Goal: Information Seeking & Learning: Check status

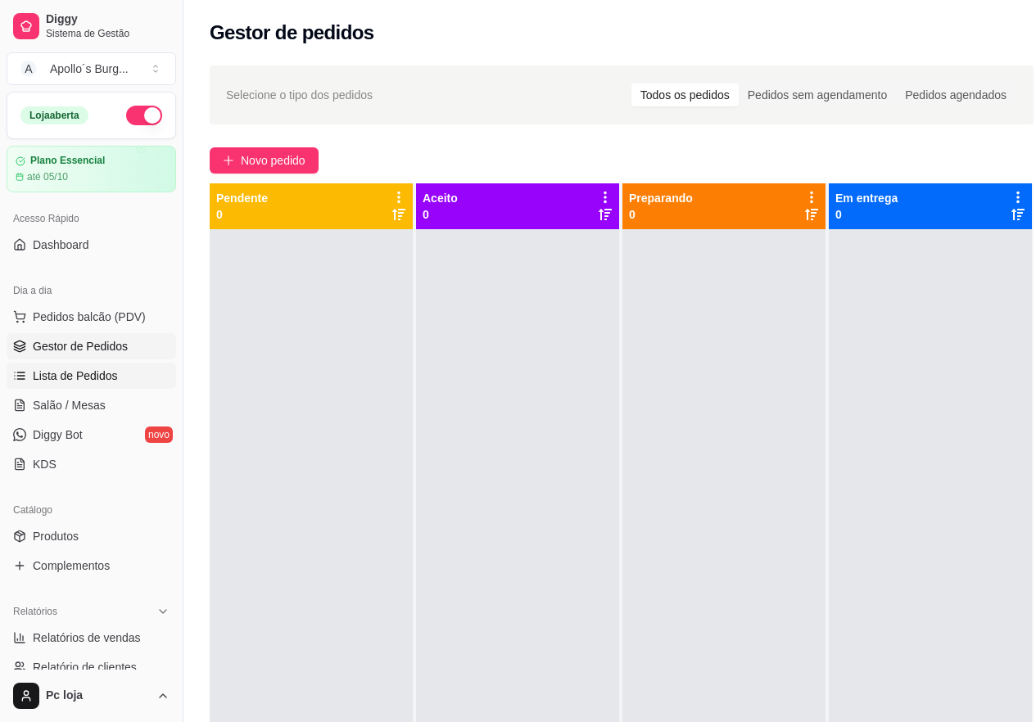
click at [84, 372] on span "Lista de Pedidos" at bounding box center [75, 376] width 85 height 16
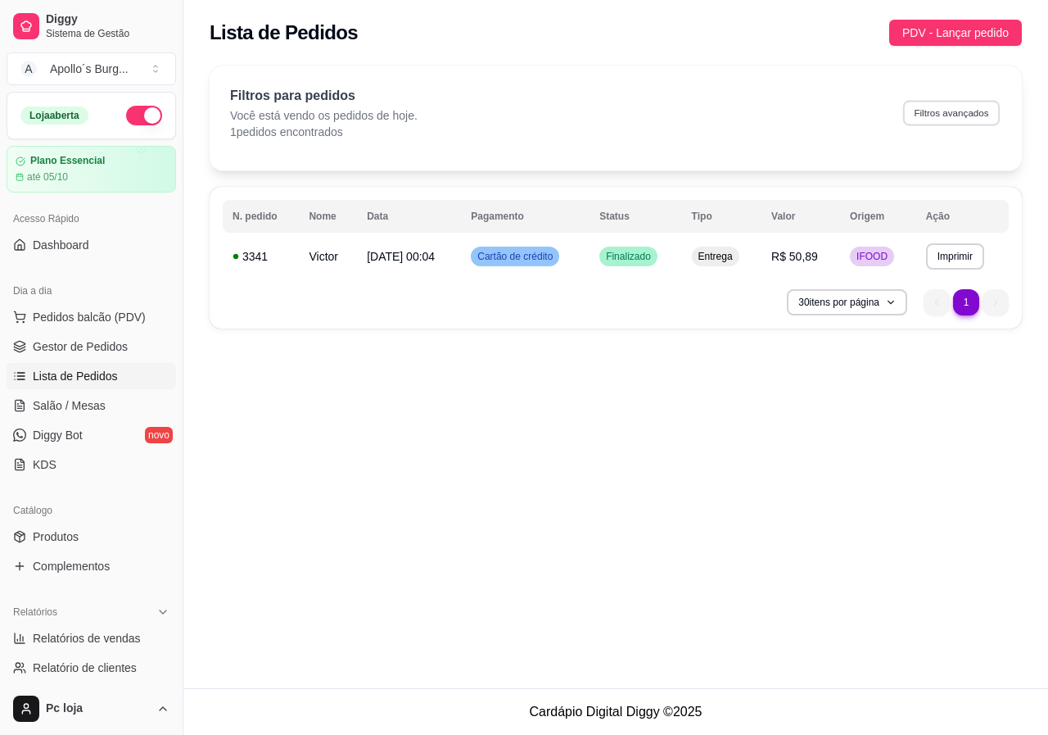
click at [956, 118] on button "Filtros avançados" at bounding box center [951, 112] width 97 height 25
select select "0"
click at [386, 256] on span "[DATE] 00:04" at bounding box center [401, 256] width 68 height 13
click at [890, 301] on icon "button" at bounding box center [890, 302] width 10 height 10
click at [672, 476] on div "**********" at bounding box center [615, 344] width 865 height 688
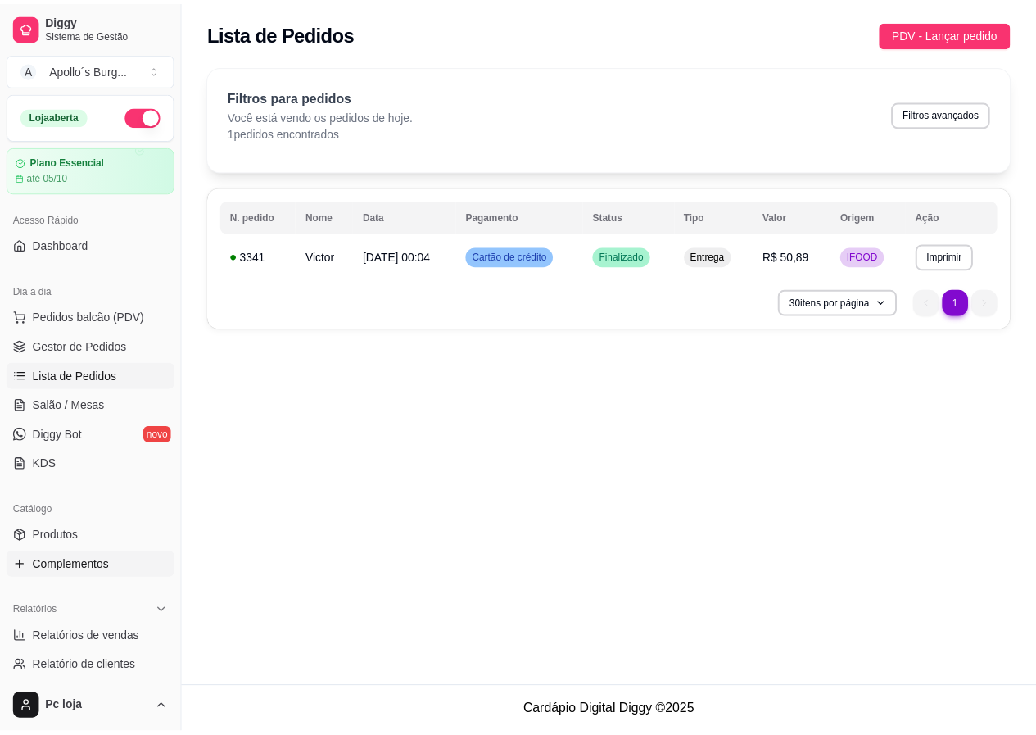
scroll to position [82, 0]
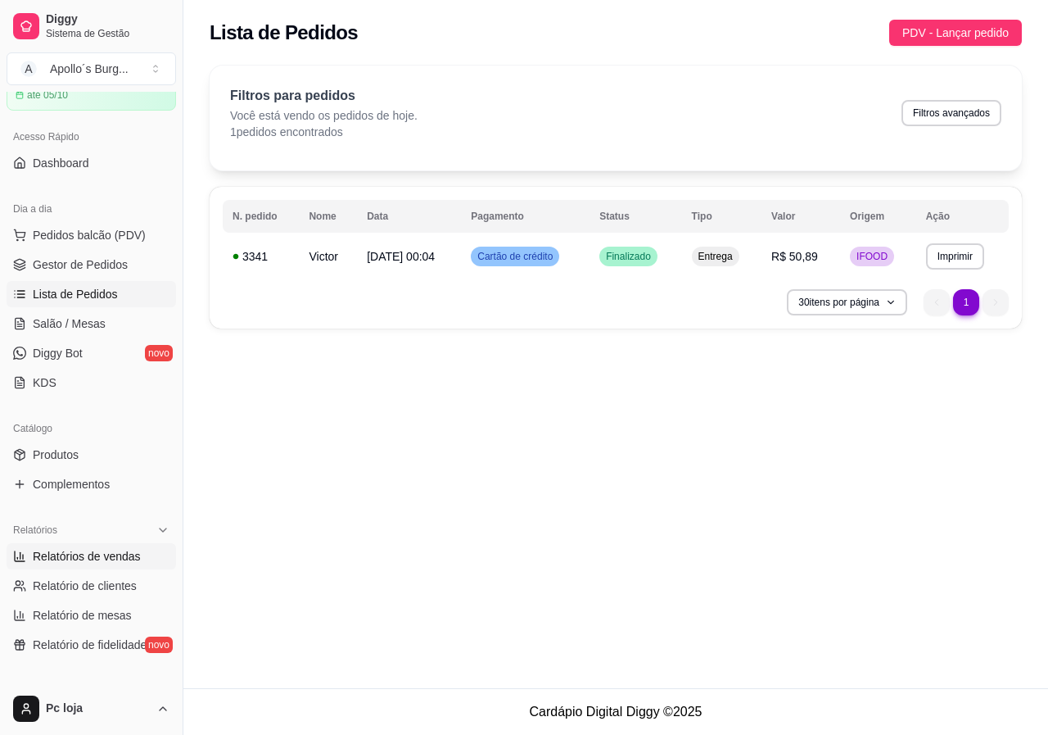
click at [57, 557] on span "Relatórios de vendas" at bounding box center [87, 556] width 108 height 16
select select "ALL"
select select "0"
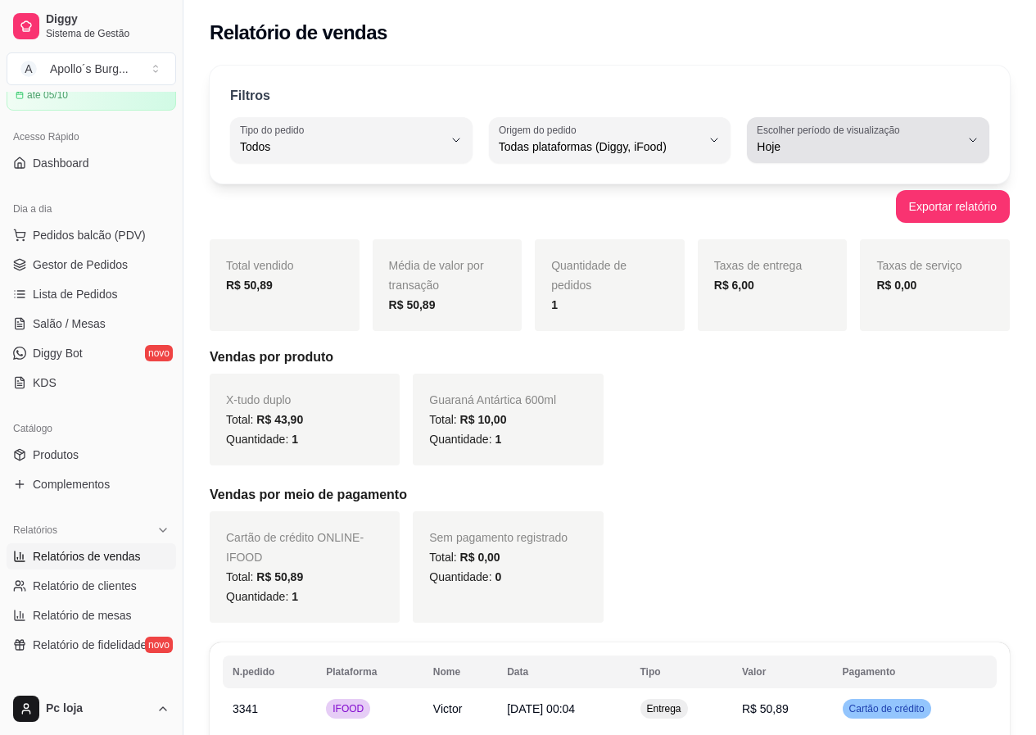
click at [975, 138] on icon "button" at bounding box center [972, 139] width 13 height 13
click at [875, 219] on span "Ontem" at bounding box center [861, 213] width 192 height 16
type input "1"
select select "1"
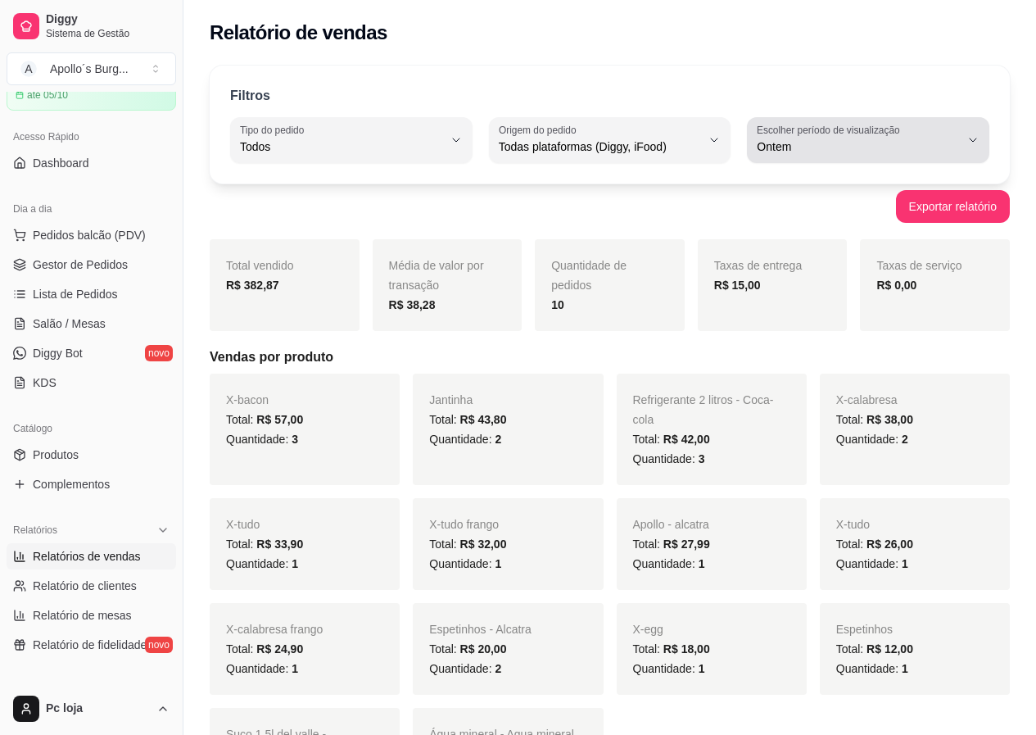
click at [972, 135] on icon "button" at bounding box center [972, 139] width 13 height 13
click at [829, 245] on span "7 dias" at bounding box center [861, 240] width 192 height 16
type input "7"
select select "7"
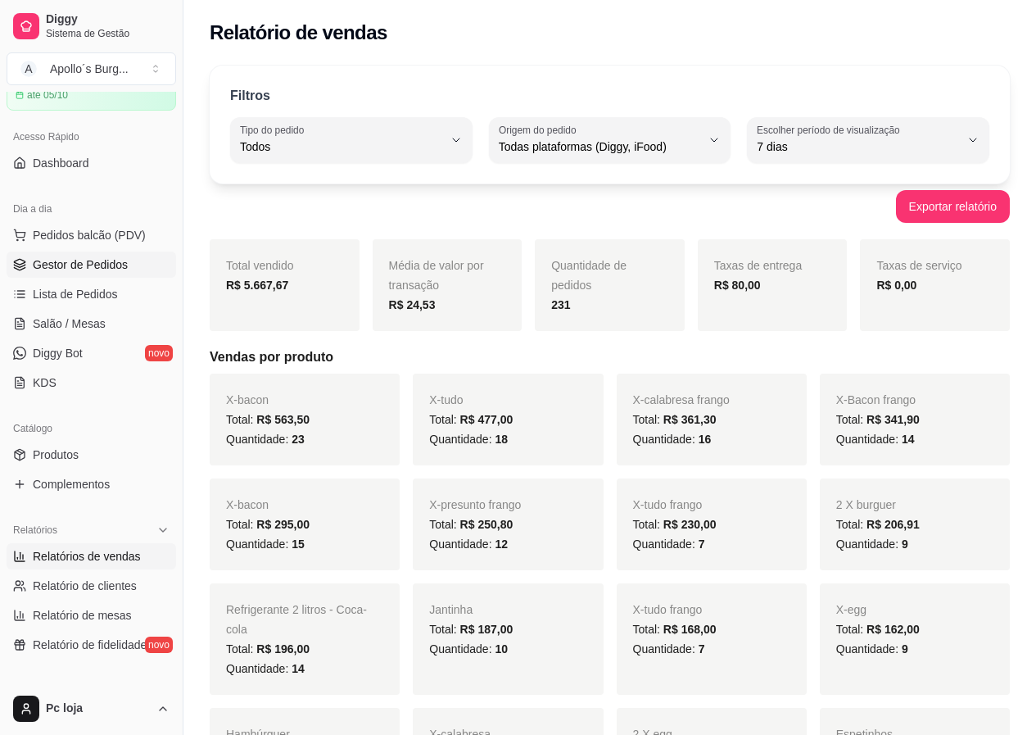
click at [85, 265] on span "Gestor de Pedidos" at bounding box center [80, 264] width 95 height 16
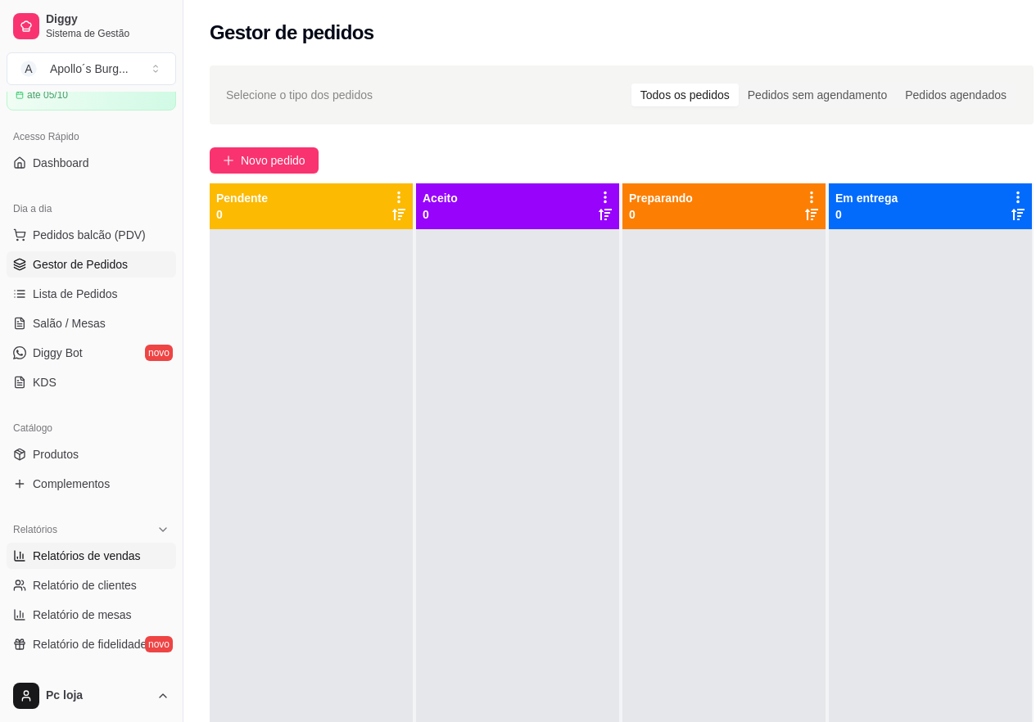
click at [87, 554] on span "Relatórios de vendas" at bounding box center [87, 556] width 108 height 16
select select "ALL"
select select "0"
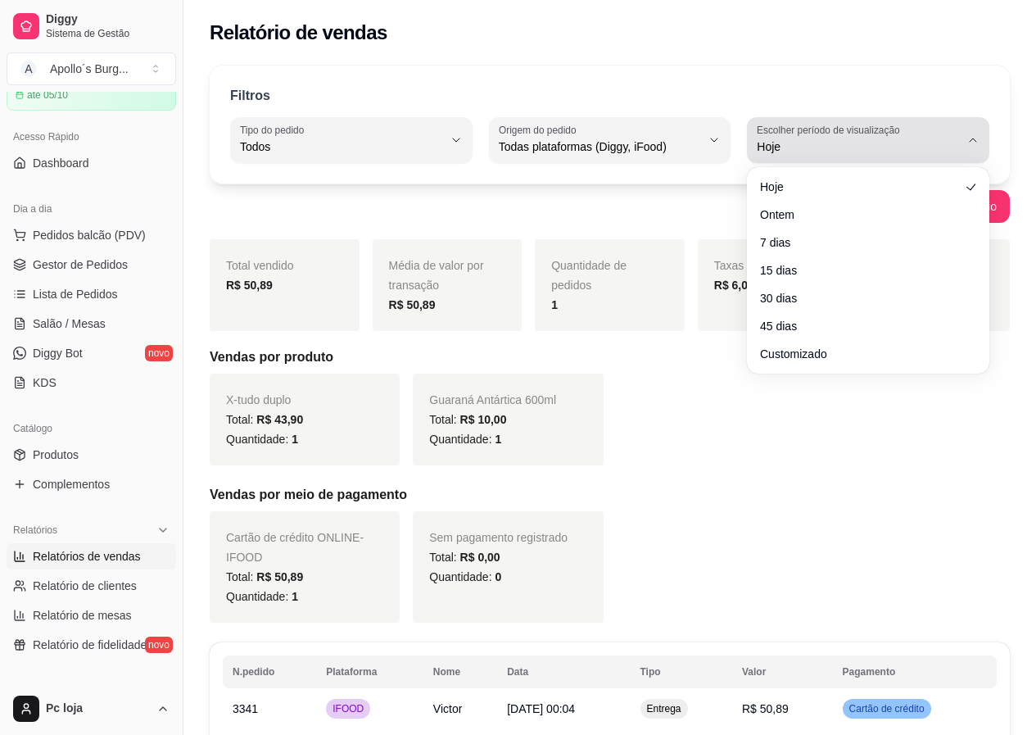
click at [973, 141] on icon "button" at bounding box center [972, 139] width 13 height 13
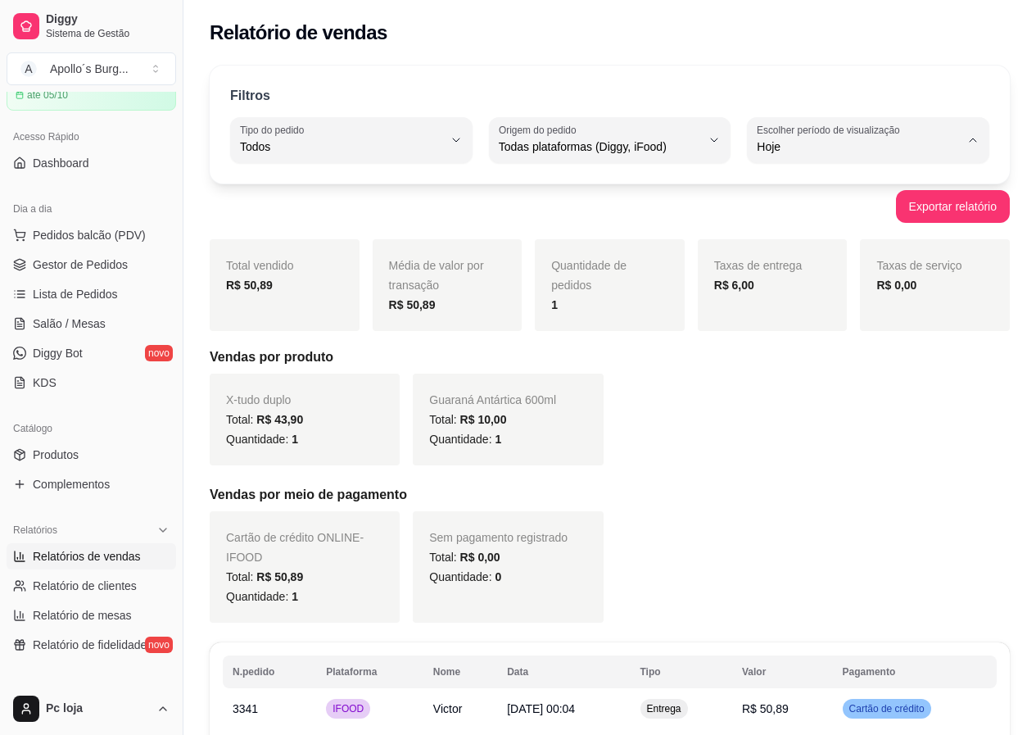
click at [882, 348] on span "Customizado" at bounding box center [861, 346] width 192 height 16
type input "-1"
select select "-1"
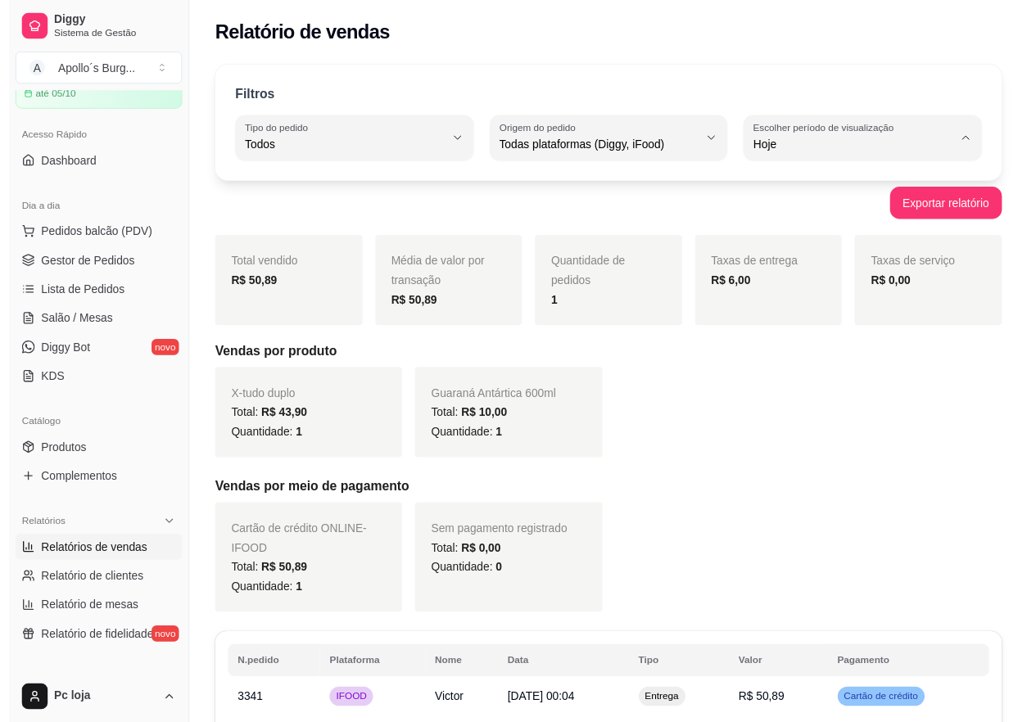
scroll to position [16, 0]
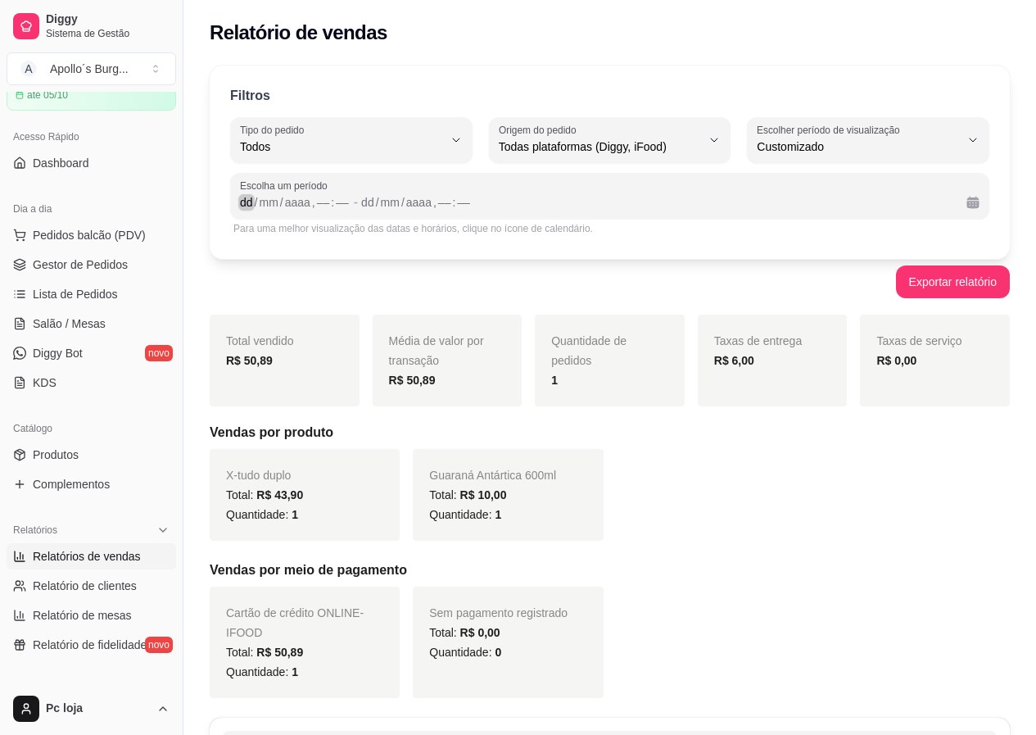
click at [247, 195] on div "dd" at bounding box center [246, 202] width 16 height 16
click at [90, 265] on span "Gestor de Pedidos" at bounding box center [80, 264] width 95 height 16
